Goal: Task Accomplishment & Management: Use online tool/utility

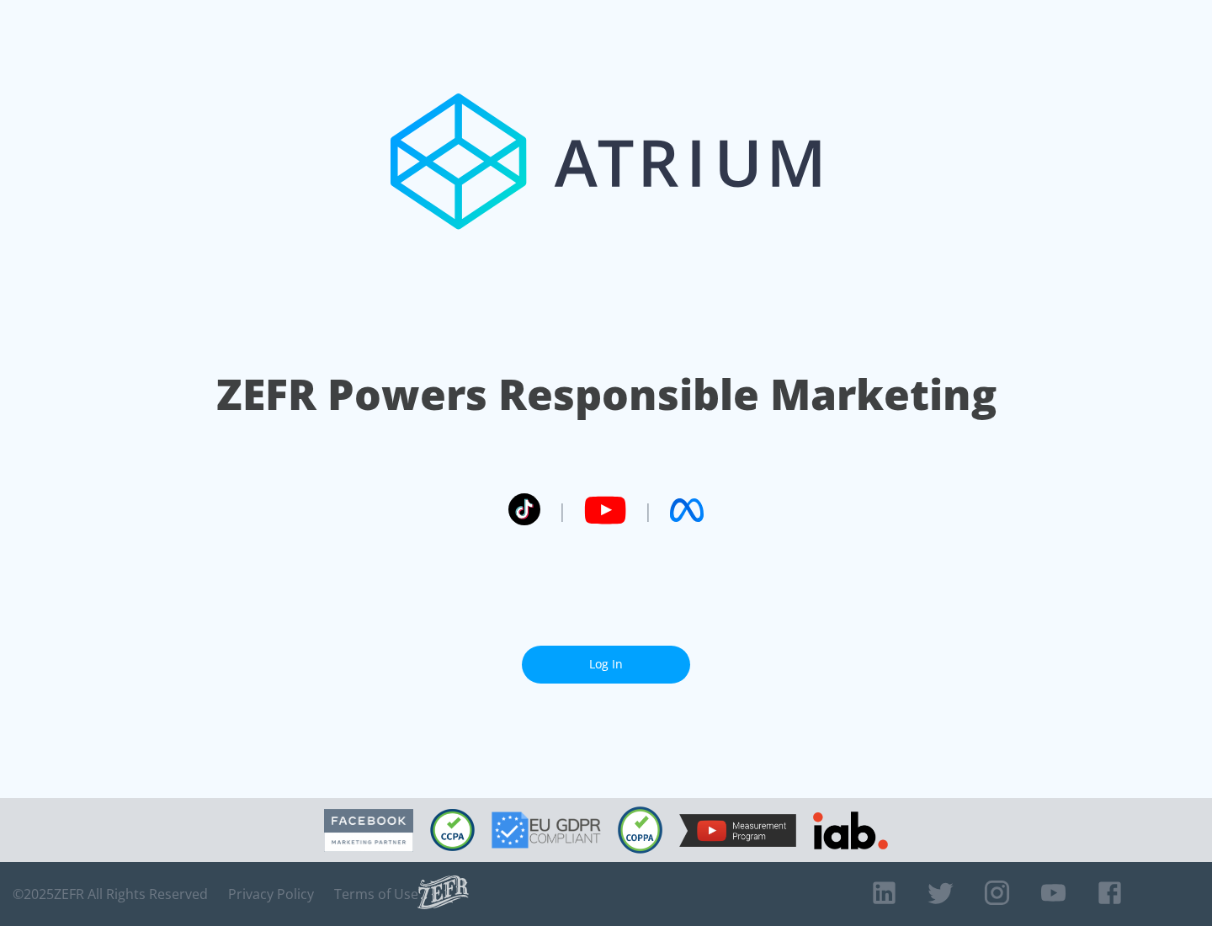
click at [606, 664] on link "Log In" at bounding box center [606, 665] width 168 height 38
